Goal: Information Seeking & Learning: Check status

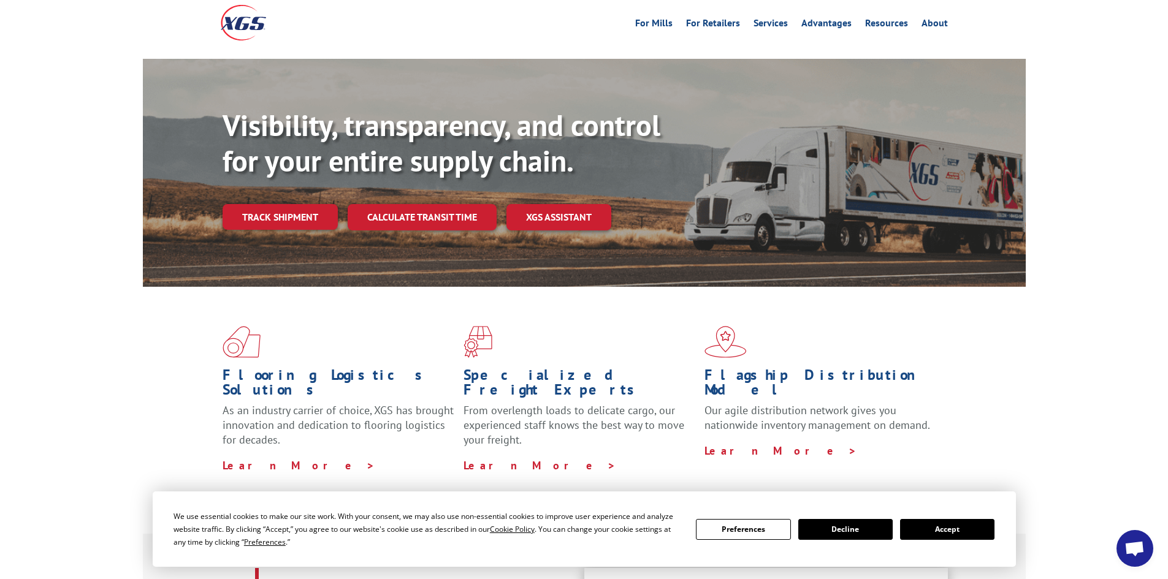
scroll to position [61, 0]
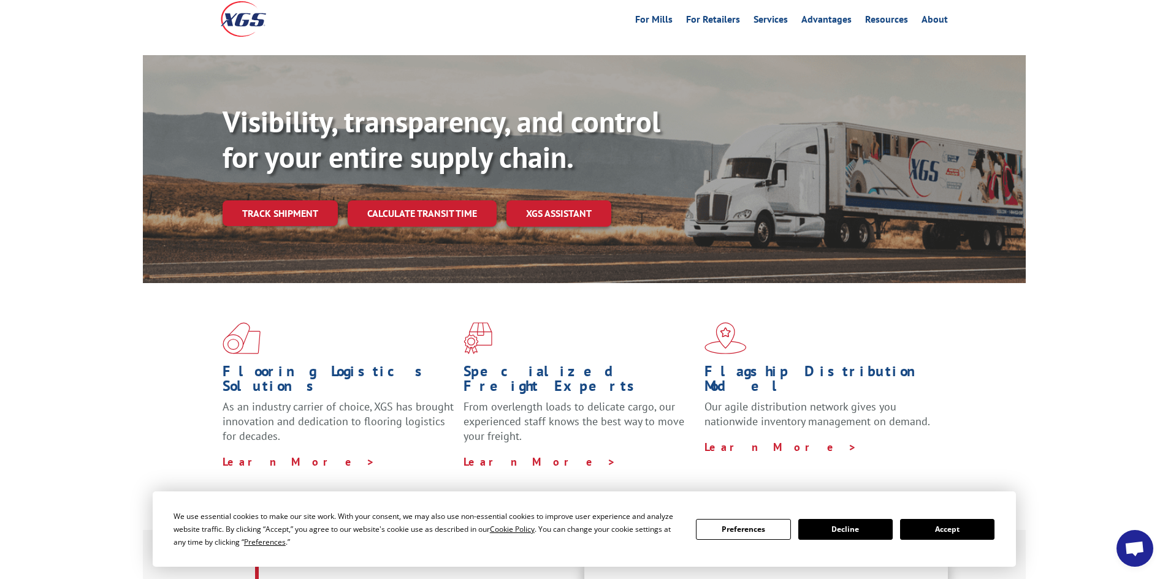
click at [952, 524] on button "Accept" at bounding box center [947, 529] width 94 height 21
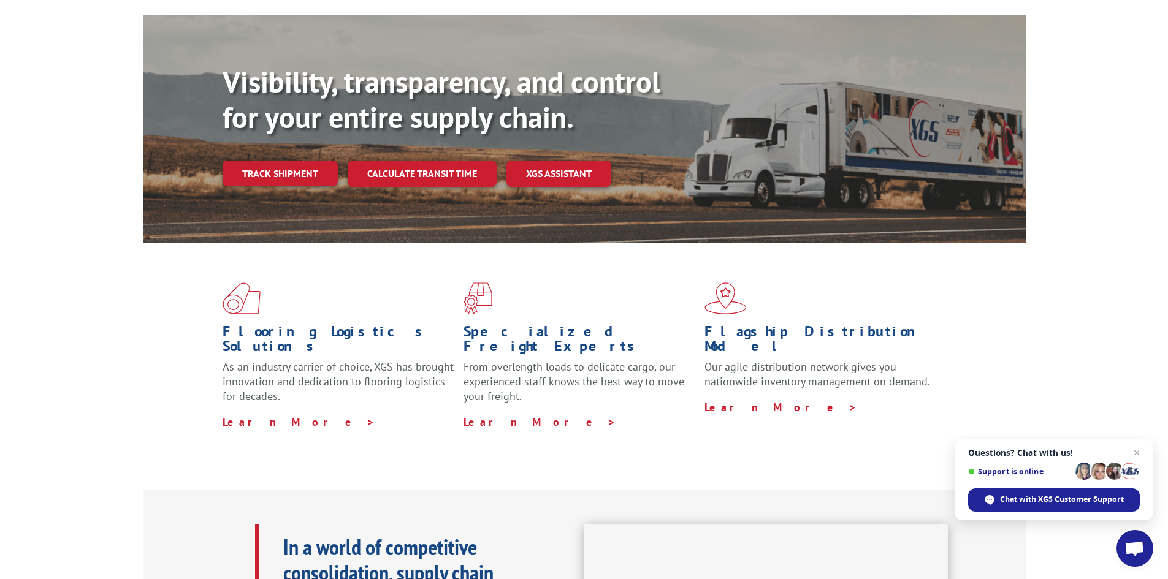
scroll to position [0, 0]
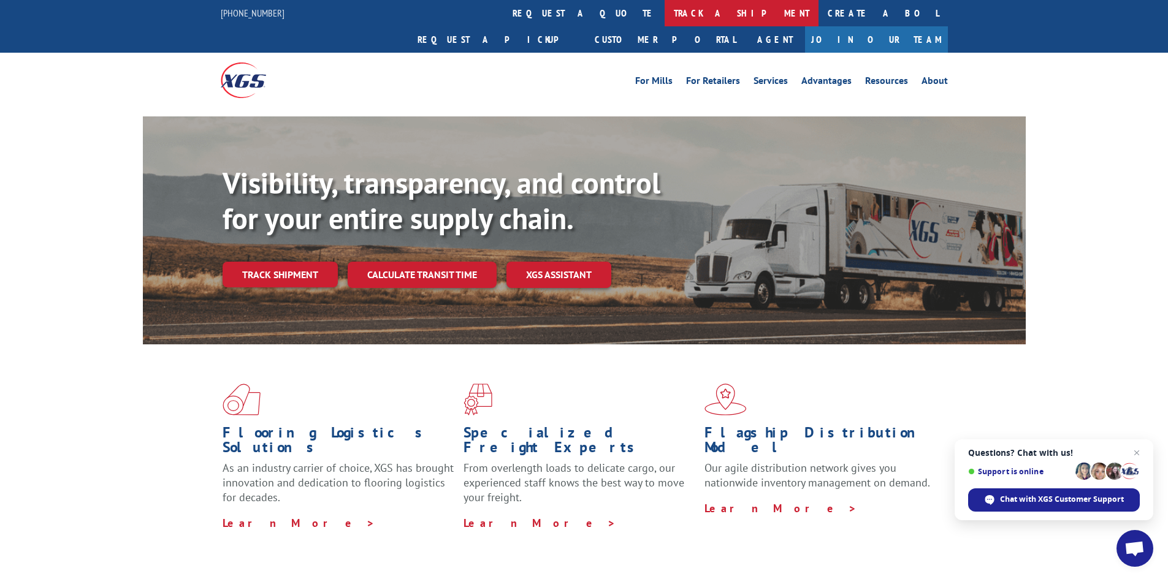
click at [664, 13] on link "track a shipment" at bounding box center [741, 13] width 154 height 26
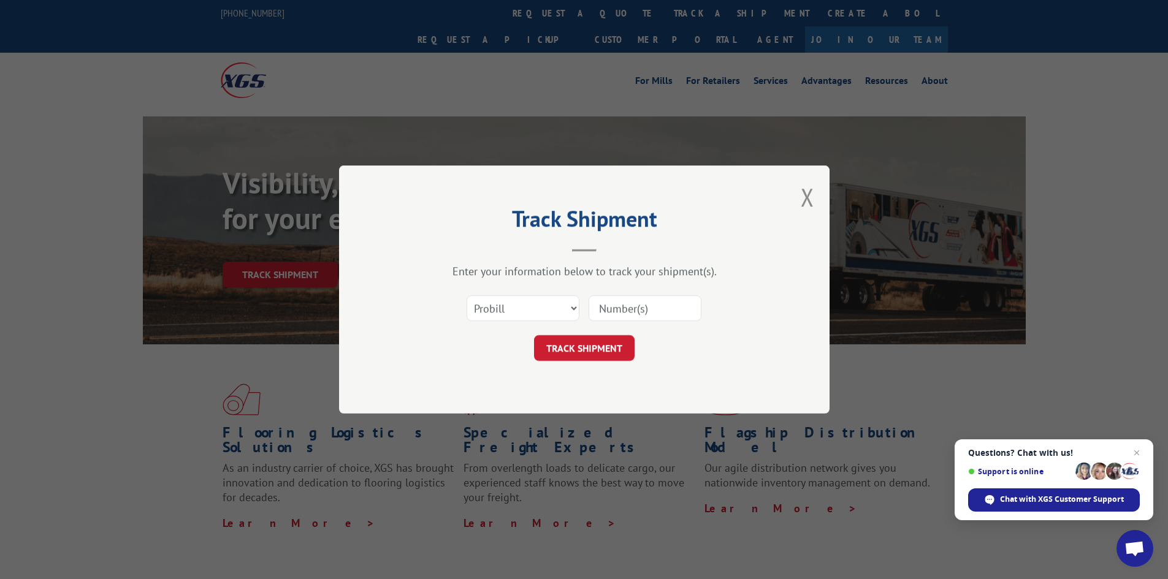
click at [633, 307] on input at bounding box center [644, 308] width 113 height 26
paste input "17522775"
type input "17522775"
click at [610, 351] on button "TRACK SHIPMENT" at bounding box center [584, 348] width 101 height 26
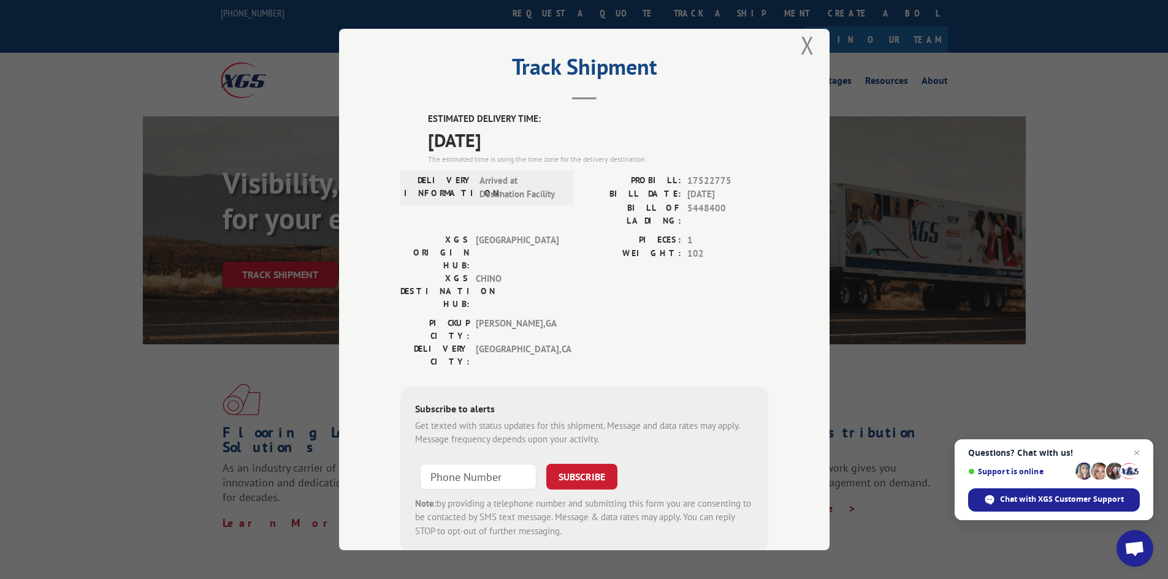
scroll to position [30, 0]
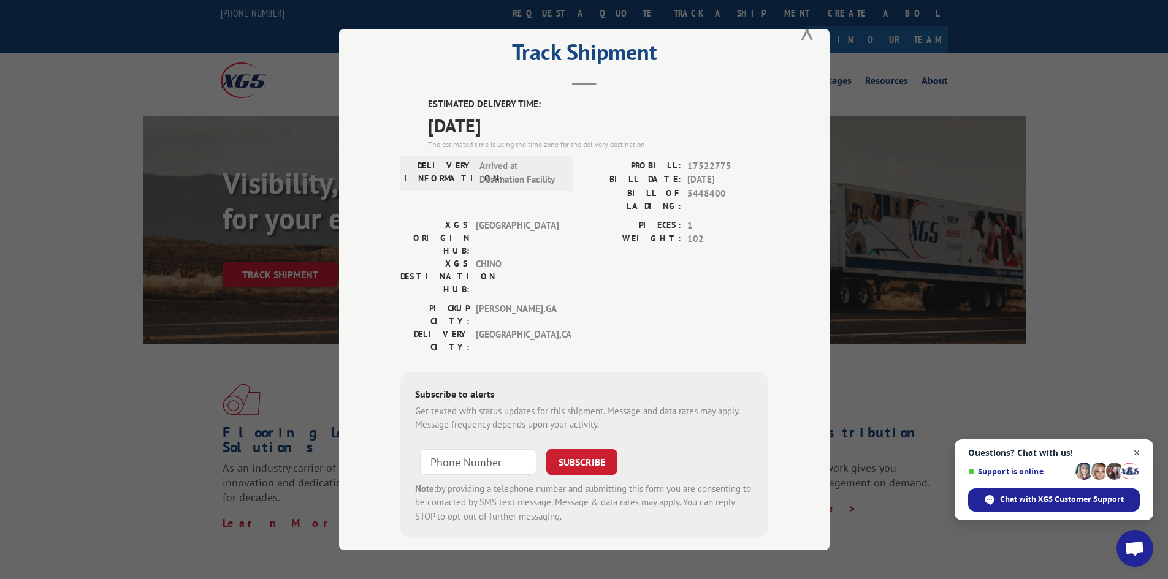
click at [1138, 452] on span "Close chat" at bounding box center [1136, 453] width 15 height 15
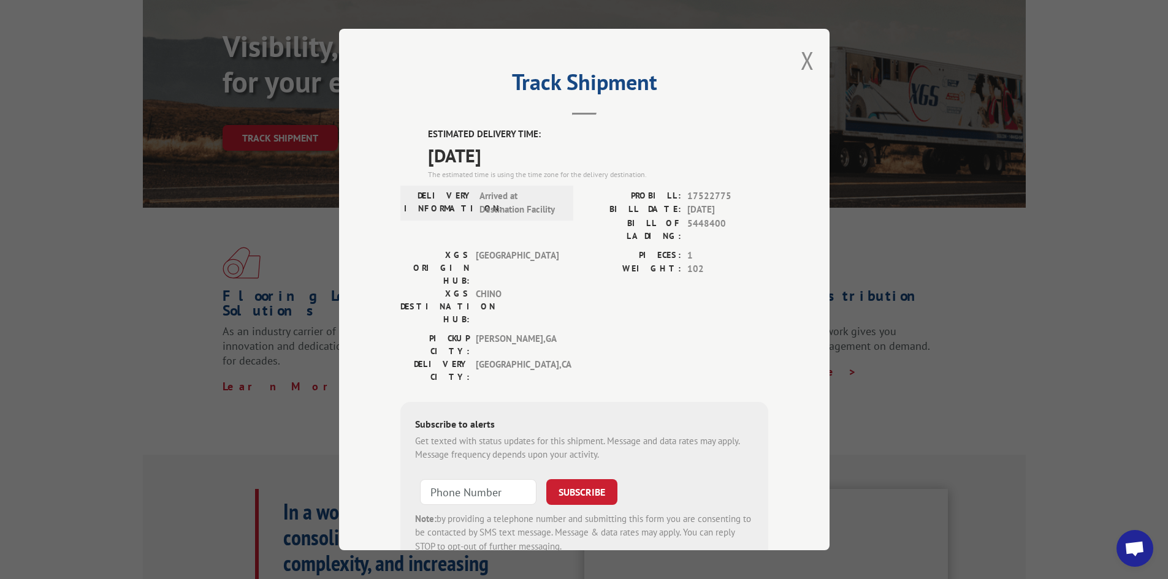
scroll to position [0, 0]
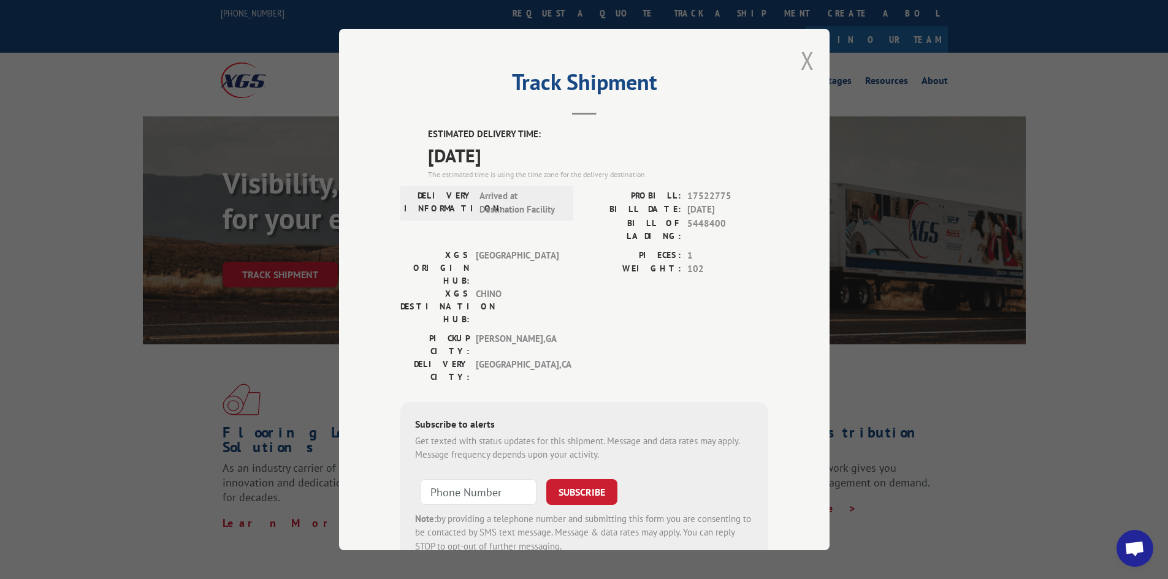
click at [805, 59] on button "Close modal" at bounding box center [807, 60] width 13 height 32
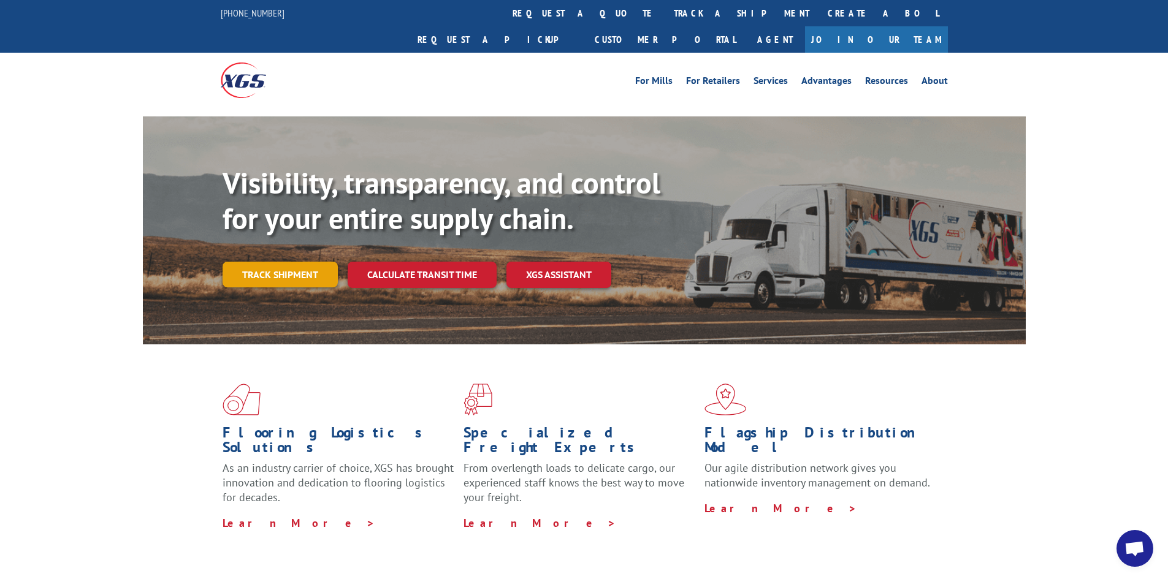
click at [276, 262] on link "Track shipment" at bounding box center [280, 275] width 115 height 26
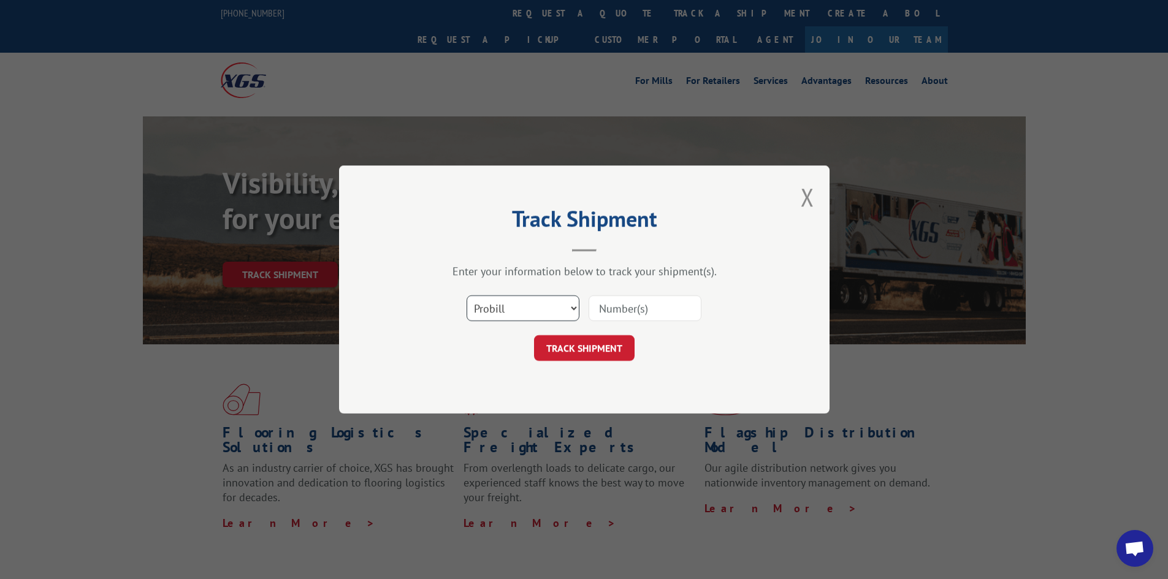
click at [569, 306] on select "Select category... Probill BOL PO" at bounding box center [522, 308] width 113 height 26
select select "bol"
click at [466, 295] on select "Select category... Probill BOL PO" at bounding box center [522, 308] width 113 height 26
click at [628, 311] on input at bounding box center [644, 308] width 113 height 26
paste input "5448400"
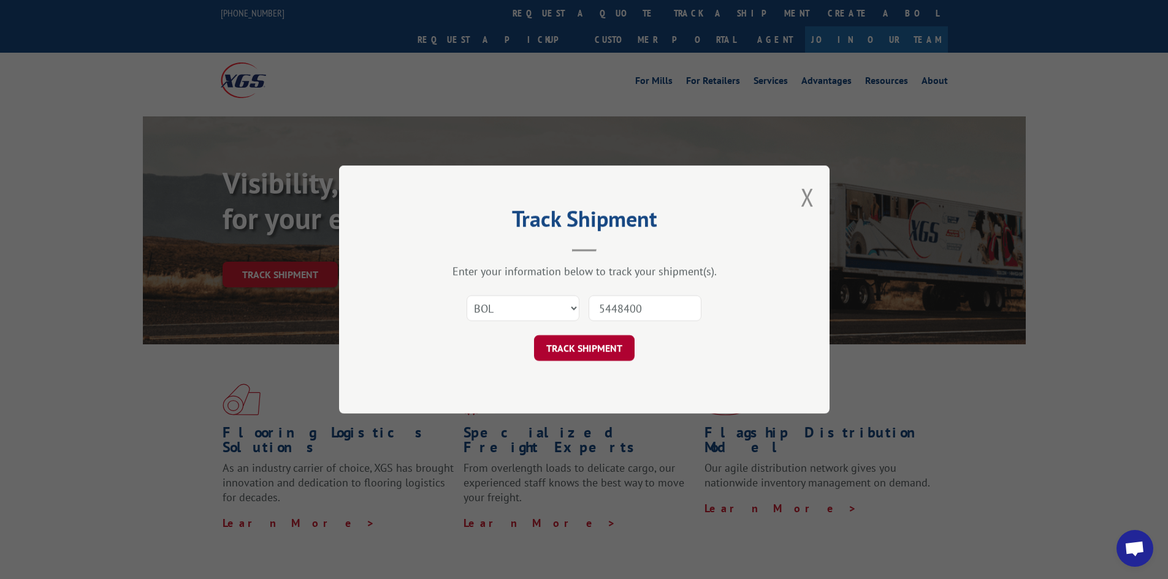
type input "5448400"
click at [604, 353] on button "TRACK SHIPMENT" at bounding box center [584, 348] width 101 height 26
